Goal: Task Accomplishment & Management: Manage account settings

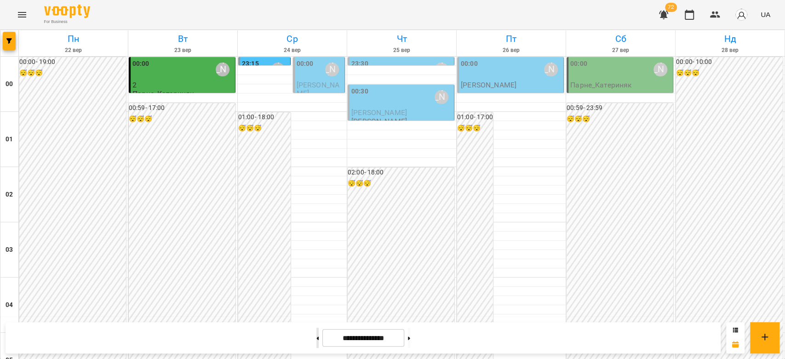
click at [317, 337] on button at bounding box center [318, 338] width 2 height 20
type input "**********"
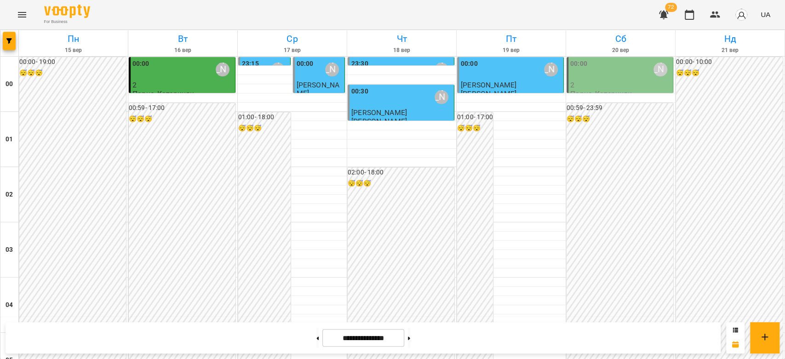
click at [486, 75] on div "00:00 [PERSON_NAME]" at bounding box center [511, 69] width 101 height 21
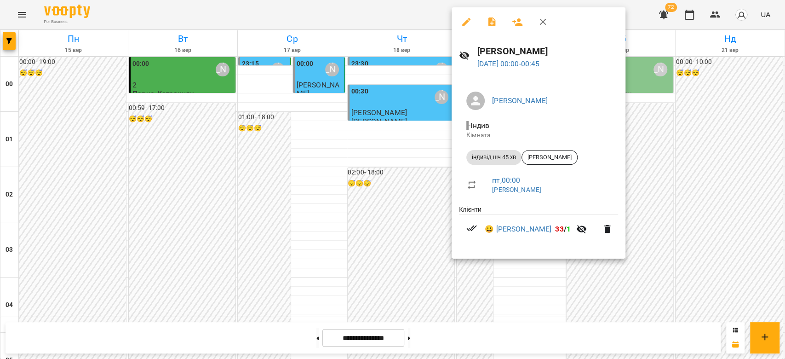
click at [588, 310] on div at bounding box center [392, 179] width 785 height 359
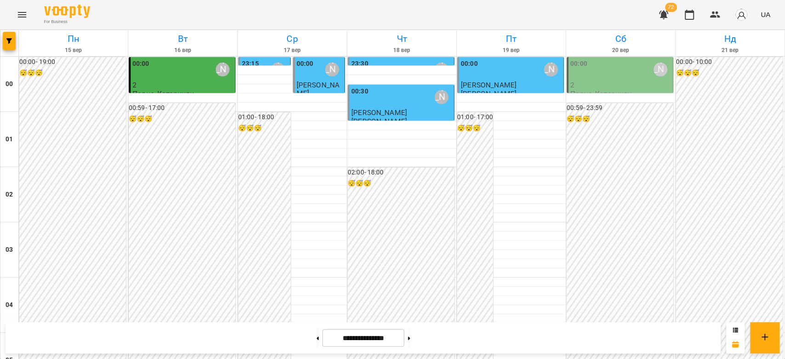
scroll to position [1064, 0]
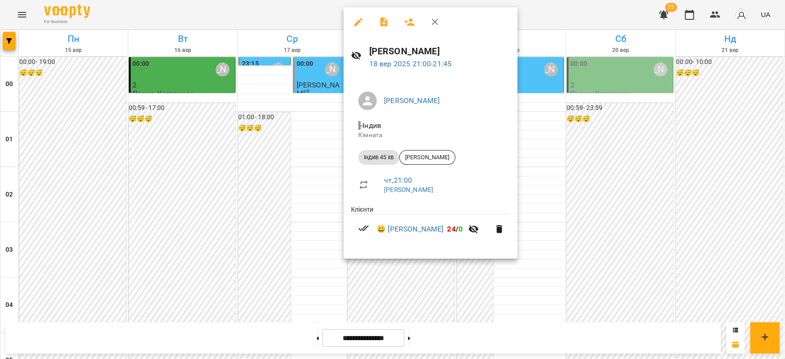
click at [558, 17] on div at bounding box center [392, 179] width 785 height 359
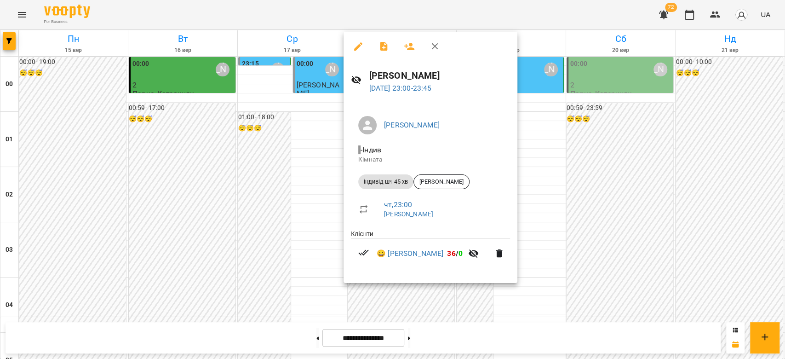
click at [538, 10] on div at bounding box center [392, 179] width 785 height 359
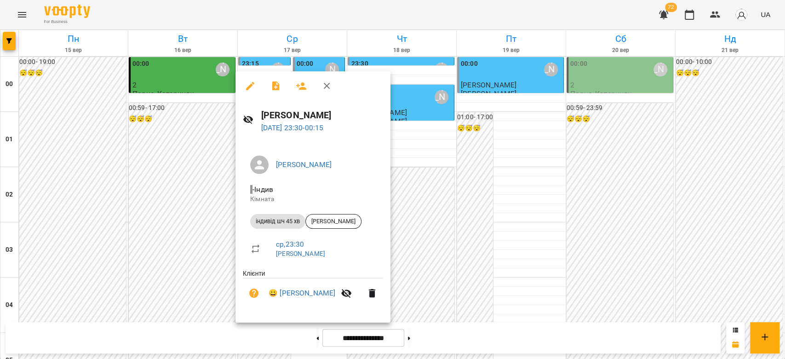
click at [476, 336] on div at bounding box center [392, 179] width 785 height 359
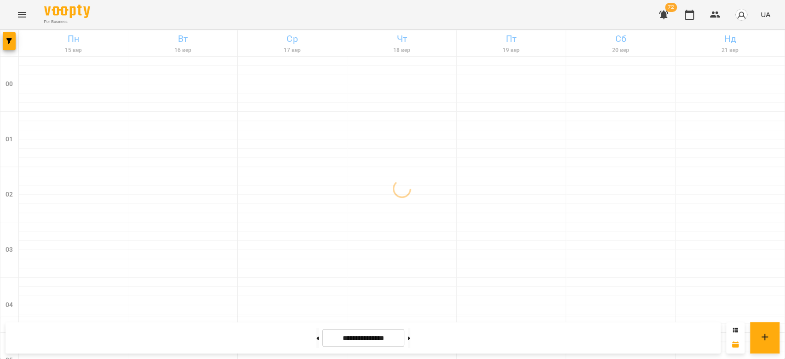
scroll to position [1064, 0]
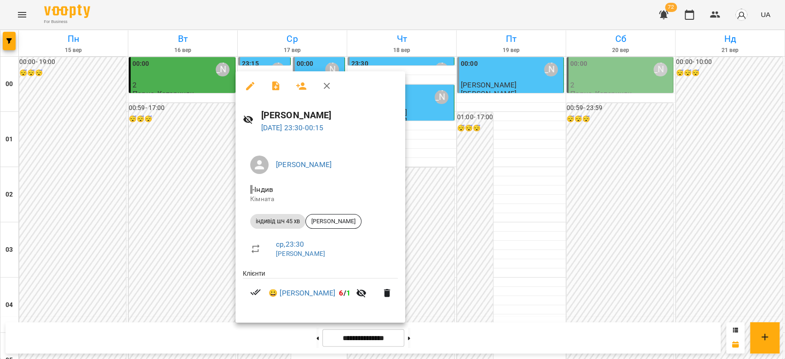
click at [203, 236] on div at bounding box center [392, 179] width 785 height 359
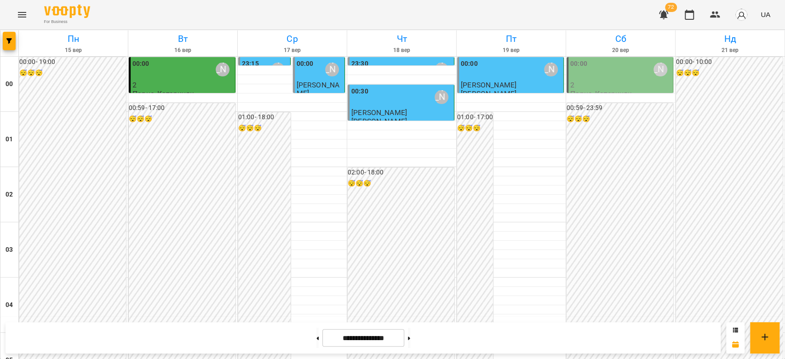
scroll to position [818, 0]
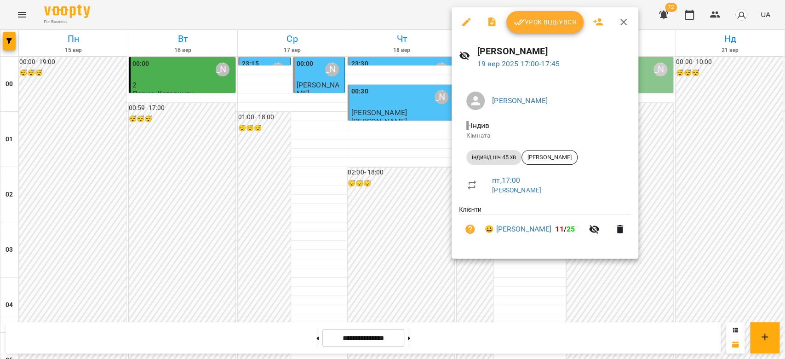
click at [467, 20] on icon "button" at bounding box center [466, 22] width 8 height 8
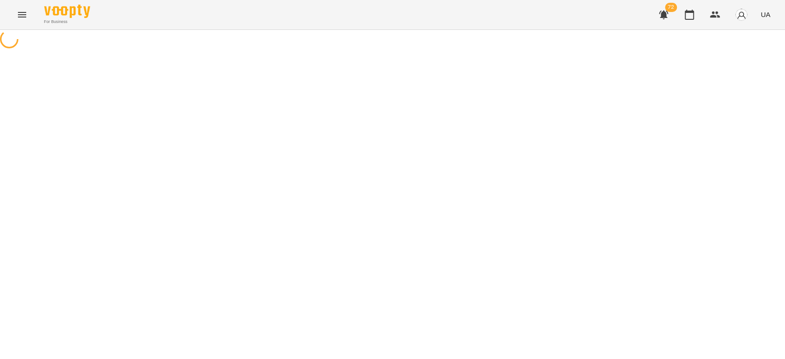
select select "**********"
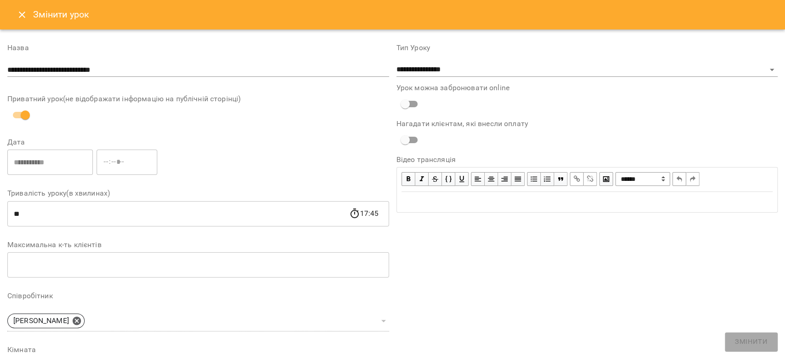
click at [20, 15] on icon "Close" at bounding box center [22, 14] width 11 height 11
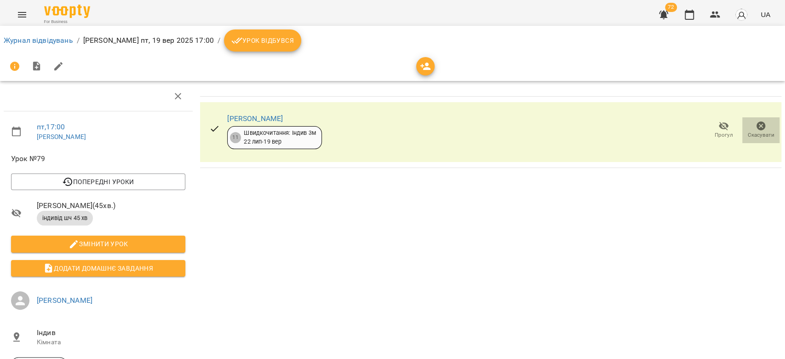
click at [757, 125] on icon "button" at bounding box center [761, 125] width 9 height 9
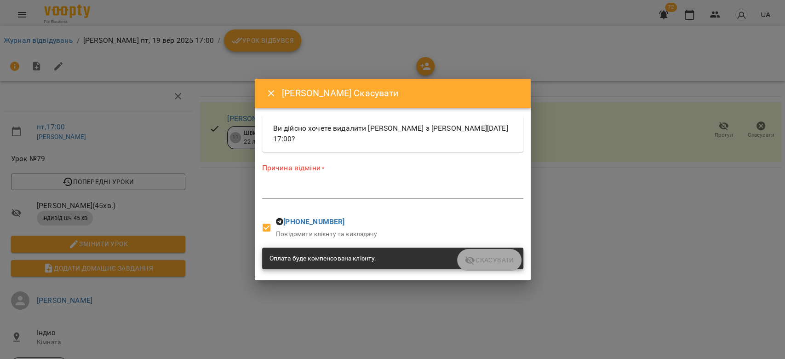
click at [432, 188] on textarea at bounding box center [392, 191] width 261 height 9
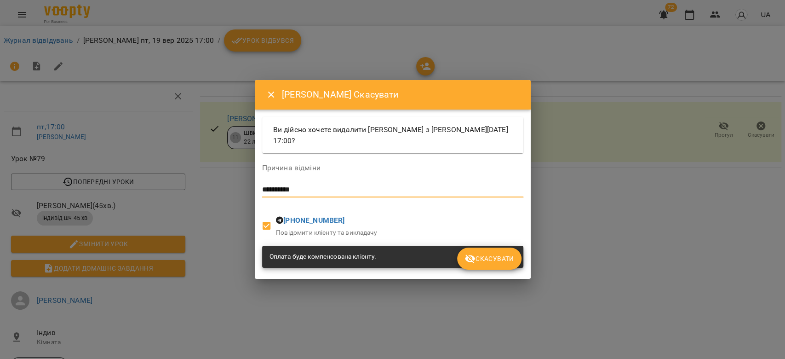
type textarea "**********"
click at [489, 252] on button "Скасувати" at bounding box center [489, 259] width 64 height 22
